Goal: Information Seeking & Learning: Find specific fact

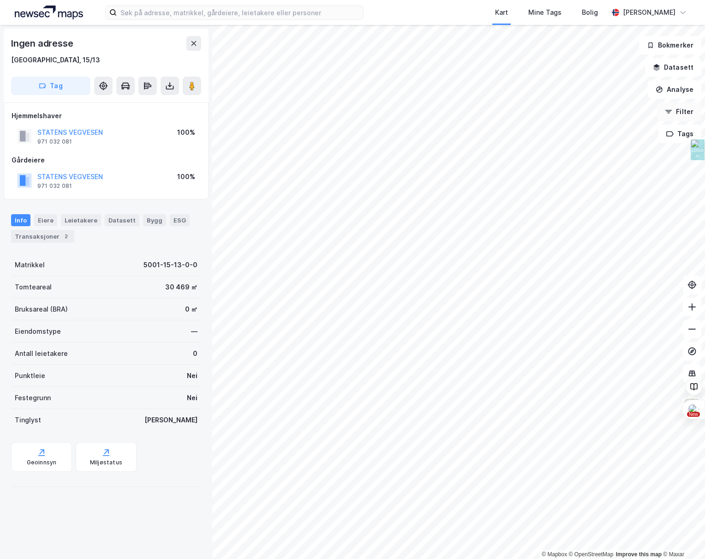
click at [704, 110] on html "Kart Mine Tags Bolig [PERSON_NAME][GEOGRAPHIC_DATA] © Mapbox © OpenStreetMap Im…" at bounding box center [352, 279] width 705 height 559
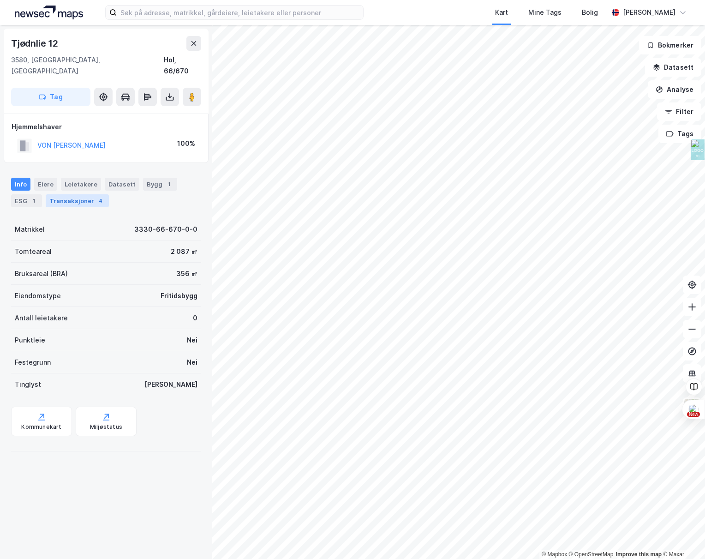
click at [72, 194] on div "Transaksjoner 4" at bounding box center [77, 200] width 63 height 13
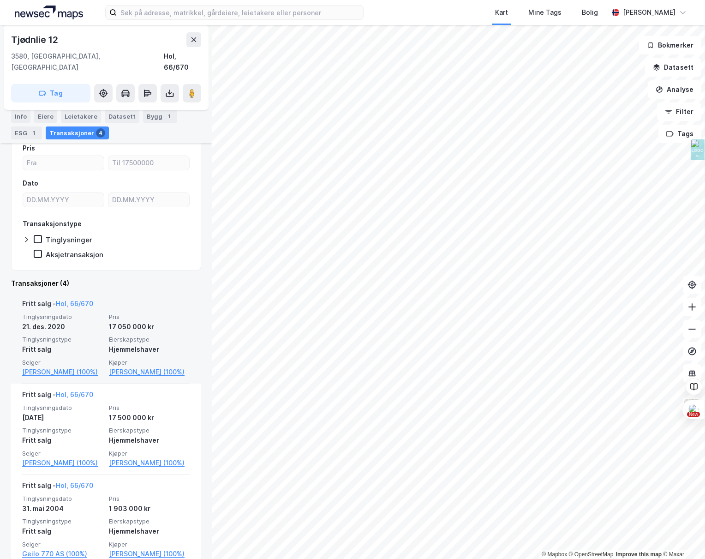
scroll to position [89, 0]
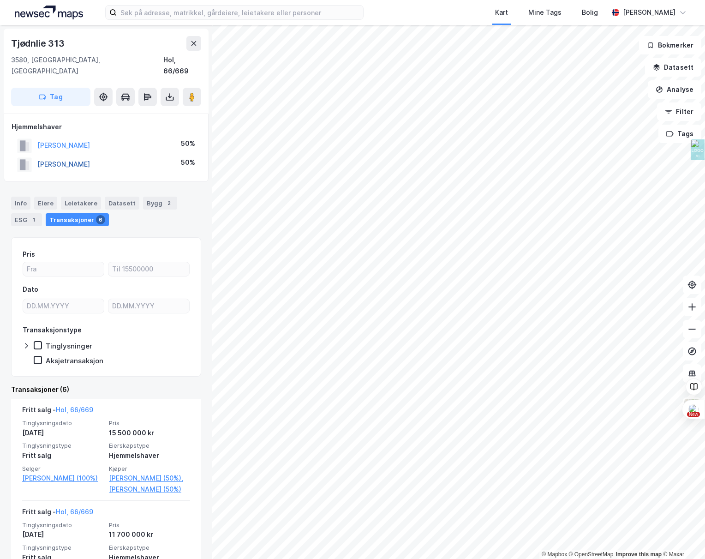
click at [0, 0] on button "RØNHOVDE TOR" at bounding box center [0, 0] width 0 height 0
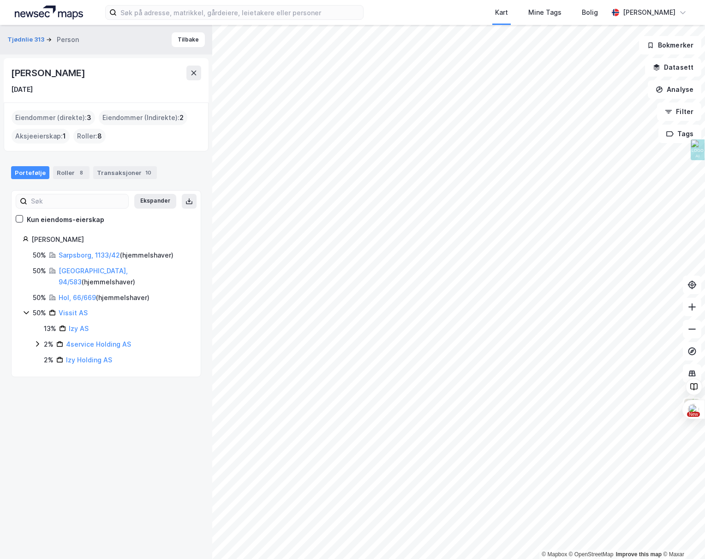
click at [24, 309] on icon at bounding box center [26, 312] width 7 height 7
click at [180, 36] on button "Tilbake" at bounding box center [188, 39] width 33 height 15
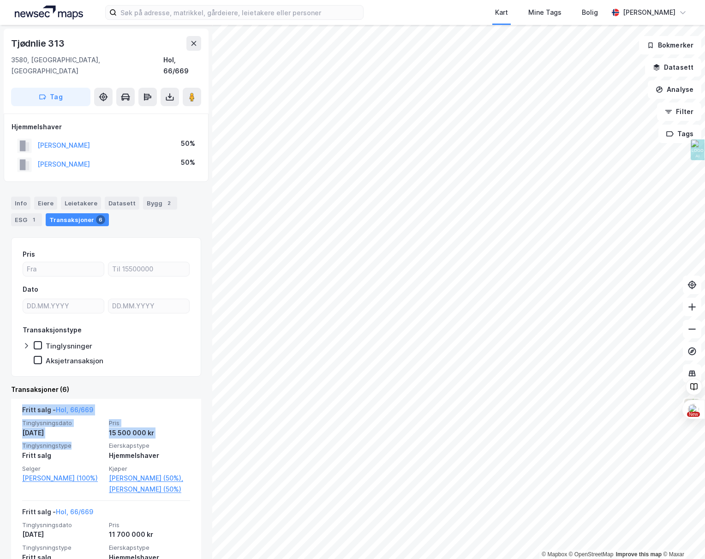
drag, startPoint x: 89, startPoint y: 435, endPoint x: 80, endPoint y: 376, distance: 60.2
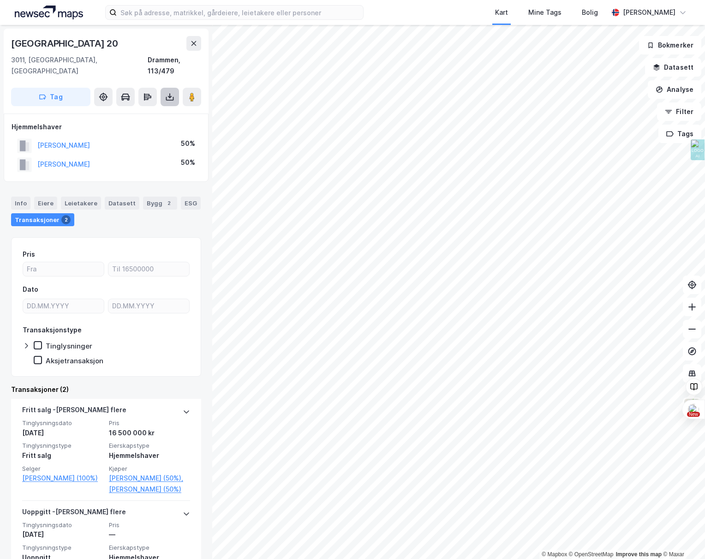
click at [169, 93] on icon at bounding box center [169, 95] width 1 height 5
click at [137, 112] on div "Last ned grunnbok" at bounding box center [124, 115] width 54 height 7
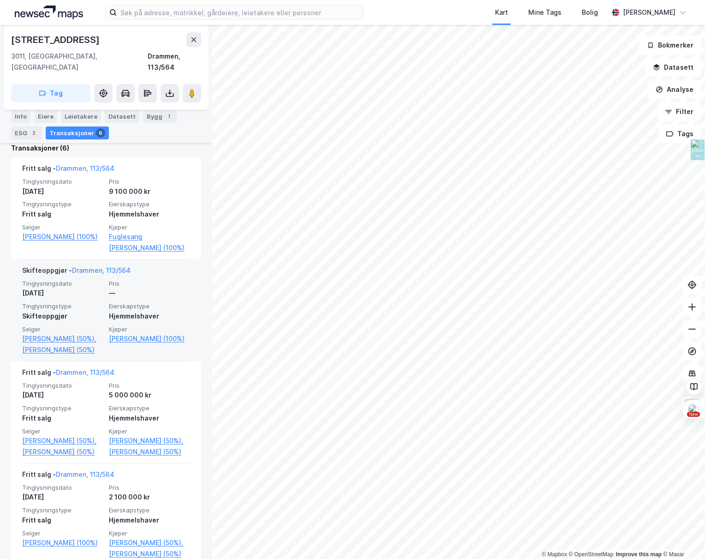
scroll to position [229, 0]
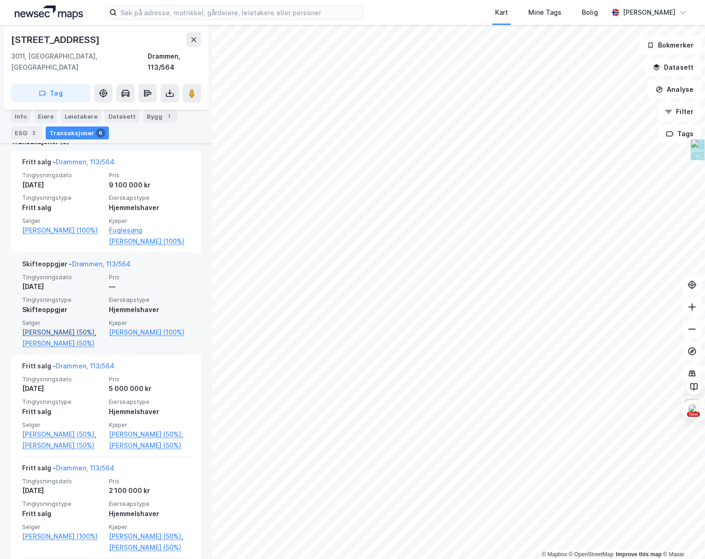
click at [57, 327] on link "Tanberg Håkon Ragnar (50%)," at bounding box center [62, 332] width 81 height 11
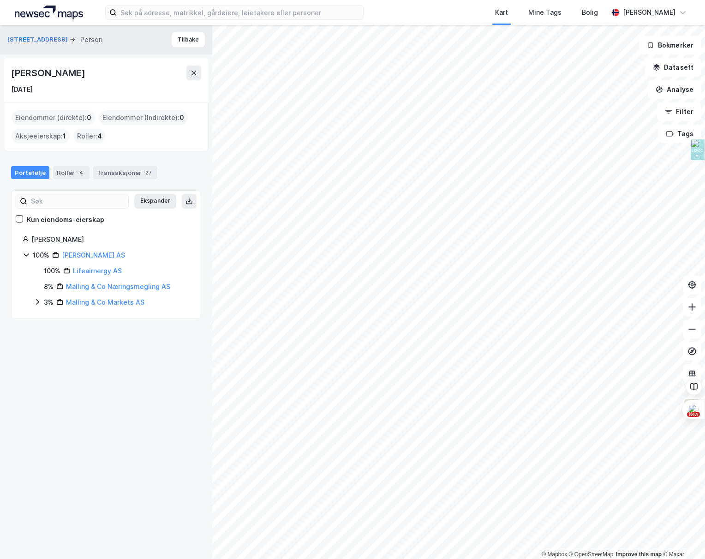
click at [36, 302] on icon at bounding box center [37, 301] width 7 height 7
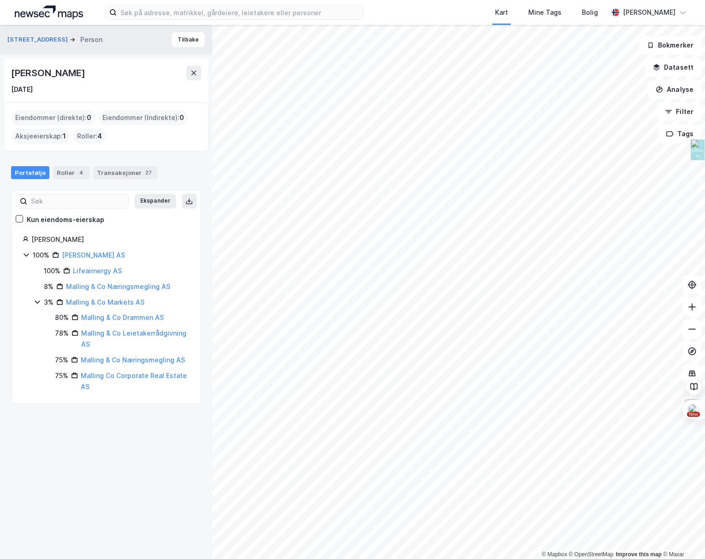
click at [36, 302] on icon at bounding box center [37, 301] width 5 height 3
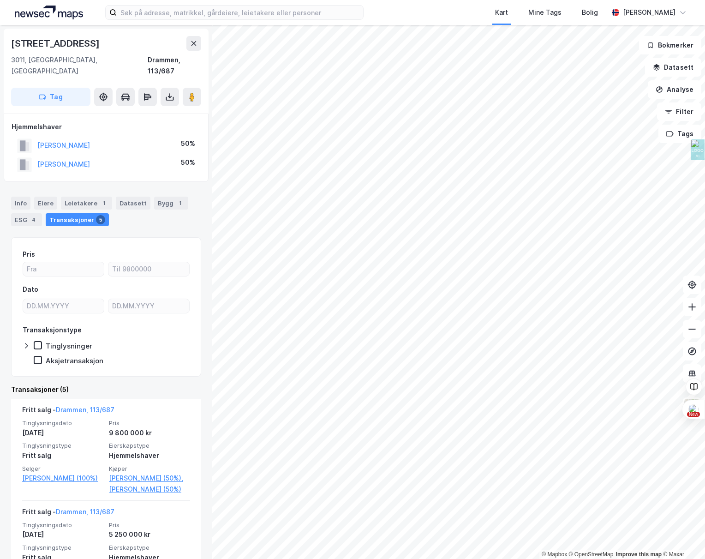
drag, startPoint x: 142, startPoint y: 155, endPoint x: 38, endPoint y: 157, distance: 104.3
click at [38, 157] on div "MASTERVIK VICTORIA BOMMEN 50%" at bounding box center [106, 164] width 189 height 19
copy button "MASTERVIK VICTORIA BOMMEN"
drag, startPoint x: 122, startPoint y: 132, endPoint x: 35, endPoint y: 128, distance: 87.3
click at [35, 136] on div "KRISTIANSEN KIM DARIAS 50%" at bounding box center [106, 145] width 189 height 19
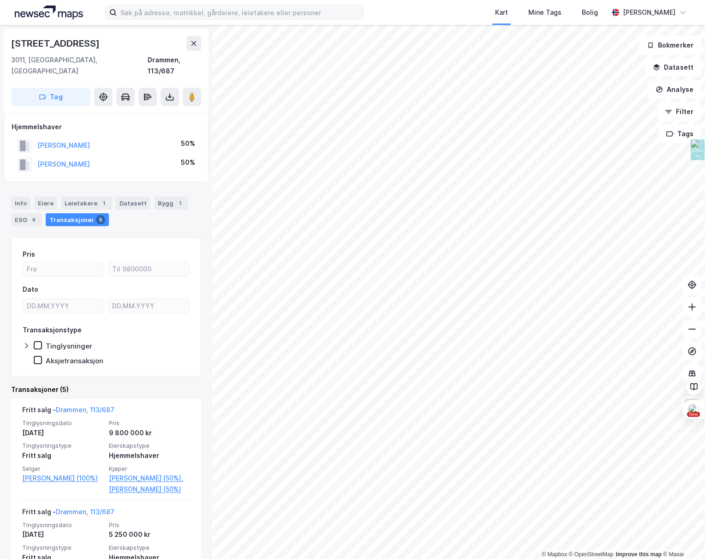
copy button "KRISTIANSEN KIM DARIAS"
click at [0, 0] on button "KRISTIANSEN KIM DARIAS" at bounding box center [0, 0] width 0 height 0
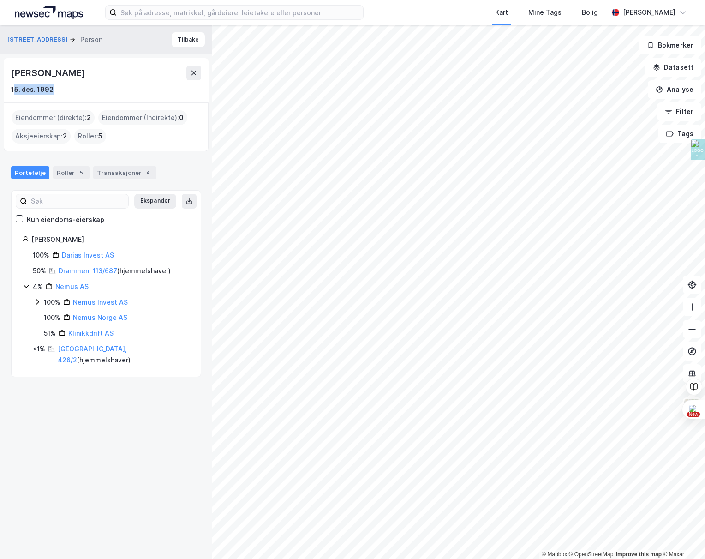
drag, startPoint x: 13, startPoint y: 89, endPoint x: 51, endPoint y: 89, distance: 37.4
click at [51, 89] on div "15. des. 1992" at bounding box center [32, 89] width 42 height 11
drag, startPoint x: 56, startPoint y: 89, endPoint x: 0, endPoint y: 90, distance: 56.3
click at [0, 90] on div "Tomineborgveien 38 Person Tilbake Kim Darias Kristiansen 15. des. 1992 Eiendomm…" at bounding box center [106, 292] width 212 height 534
click at [91, 89] on div "15. des. 1992" at bounding box center [106, 89] width 190 height 11
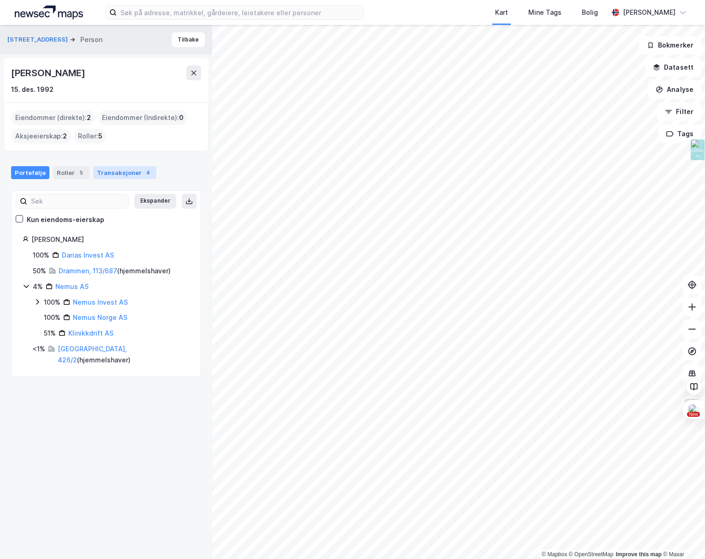
click at [114, 172] on div "Transaksjoner 4" at bounding box center [124, 172] width 63 height 13
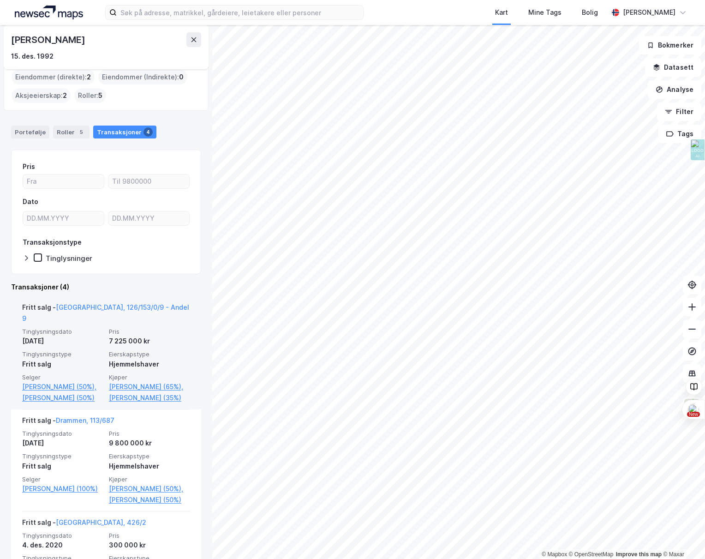
scroll to position [41, 0]
click at [117, 304] on link "Oslo, 126/153/0/9 - Andel 9" at bounding box center [105, 312] width 167 height 19
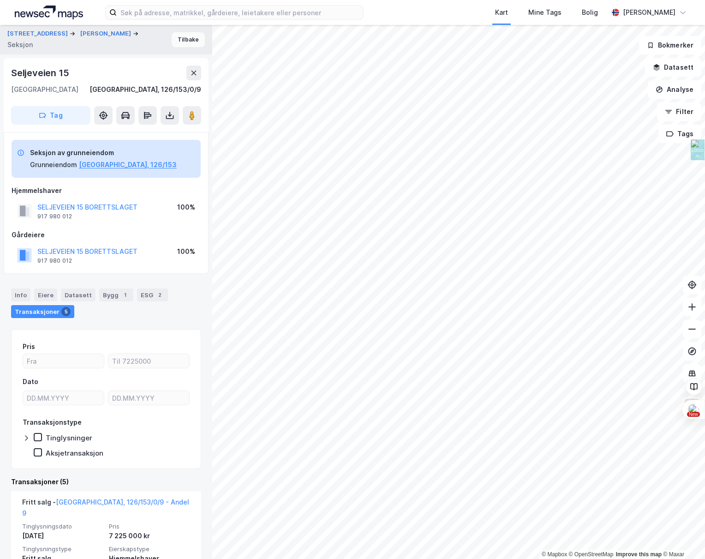
click at [184, 38] on button "Tilbake" at bounding box center [188, 39] width 33 height 15
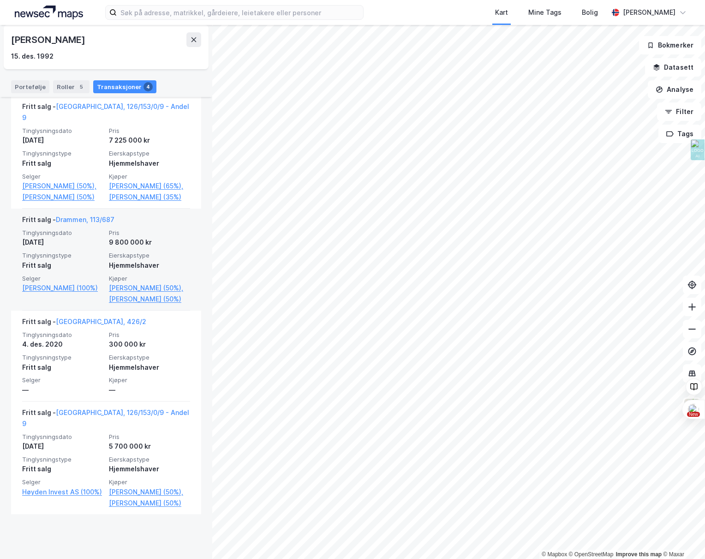
scroll to position [238, 0]
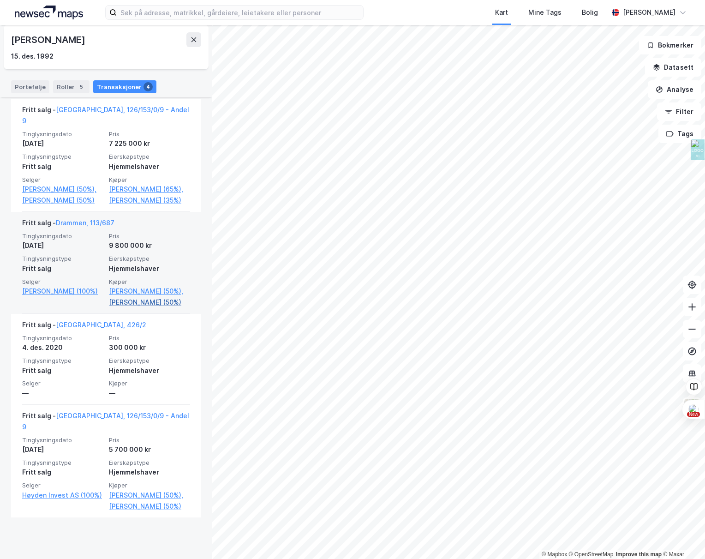
click at [130, 308] on link "Mastervik Victoria Bommen (50%)" at bounding box center [149, 302] width 81 height 11
